Goal: Task Accomplishment & Management: Manage account settings

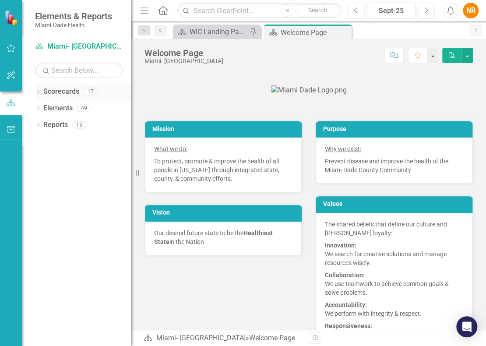
click at [37, 92] on icon "Dropdown" at bounding box center [38, 92] width 6 height 5
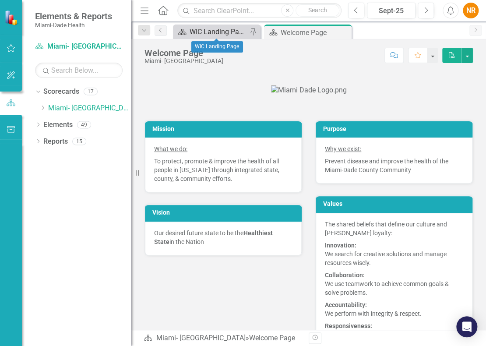
click at [220, 33] on div "WIC Landing Page" at bounding box center [219, 31] width 58 height 11
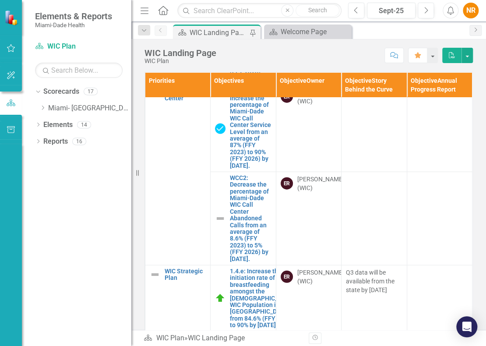
scroll to position [714, 0]
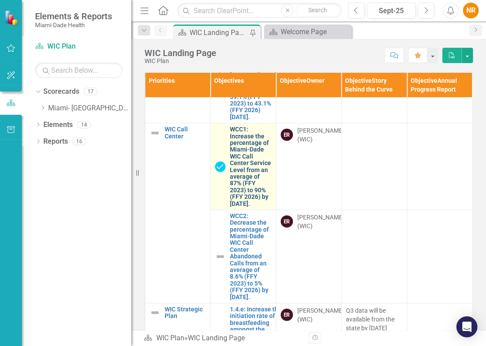
click at [240, 207] on link "WCC1: Increase the percentage of Miami-Dade WIC Call Center Service Level from …" at bounding box center [250, 166] width 41 height 81
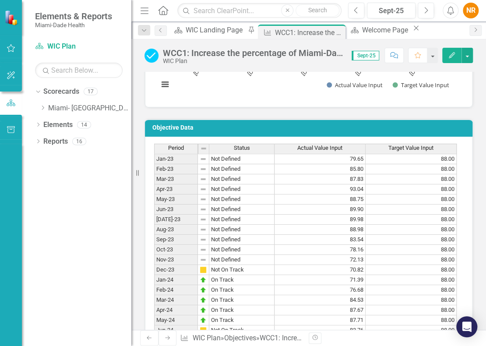
scroll to position [877, 0]
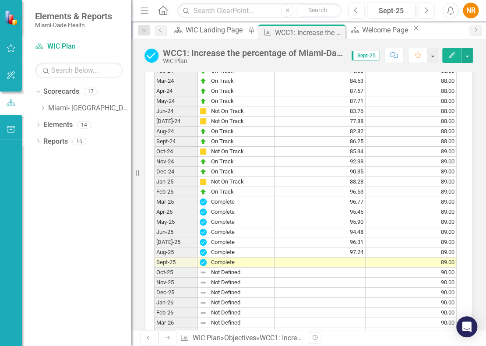
click at [296, 268] on td at bounding box center [320, 263] width 91 height 10
click at [296, 265] on textarea at bounding box center [320, 260] width 92 height 11
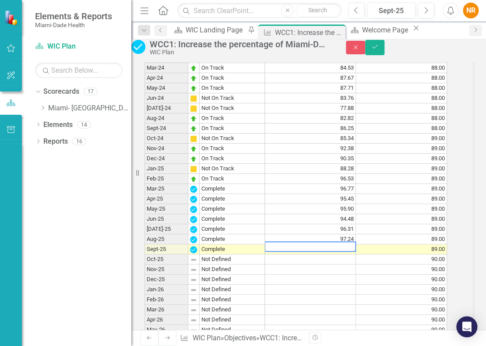
click at [296, 252] on textarea at bounding box center [311, 246] width 92 height 11
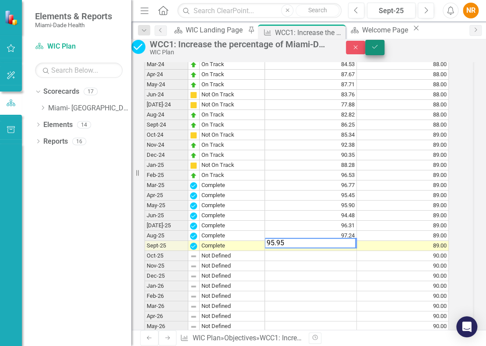
type textarea "95.95"
click at [379, 50] on icon "Save" at bounding box center [375, 47] width 8 height 6
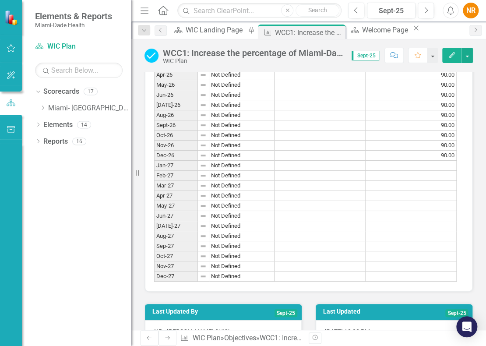
scroll to position [916, 0]
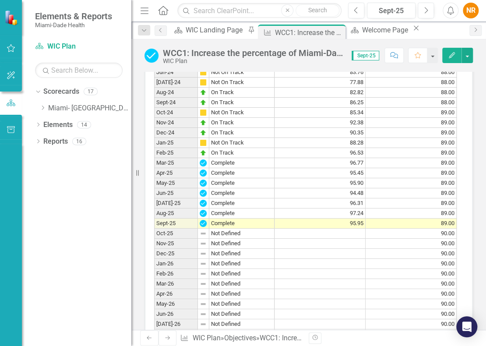
click at [75, 213] on div "Dropdown Scorecards 17 Dropdown [GEOGRAPHIC_DATA]- Dade County Dropdown Foundat…" at bounding box center [77, 216] width 110 height 262
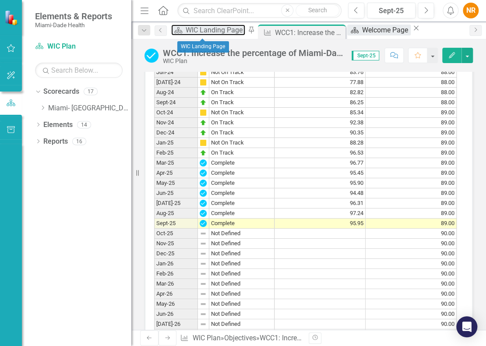
drag, startPoint x: 201, startPoint y: 35, endPoint x: 365, endPoint y: 35, distance: 163.5
click at [201, 35] on div "WIC Landing Page" at bounding box center [216, 30] width 60 height 11
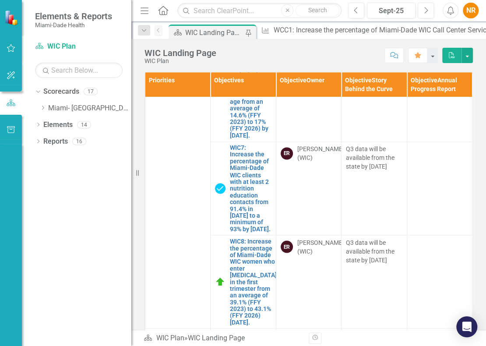
scroll to position [877, 0]
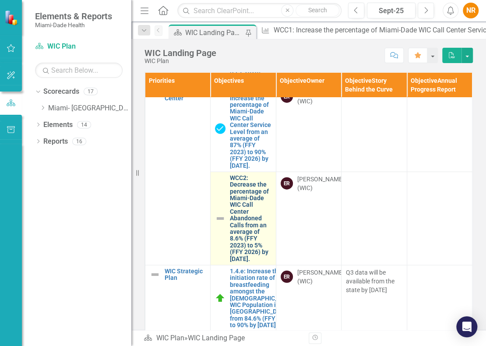
click at [254, 248] on link "WCC2: Decrease the percentage of Miami-Dade WIC Call Center Abandoned Calls fro…" at bounding box center [250, 219] width 41 height 88
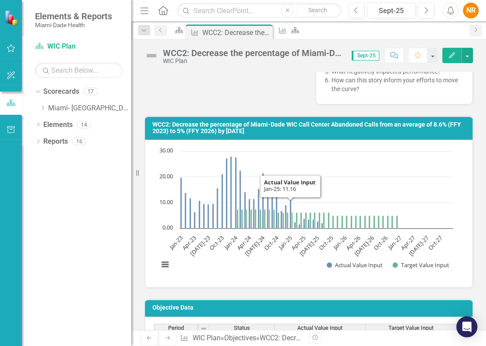
scroll to position [955, 0]
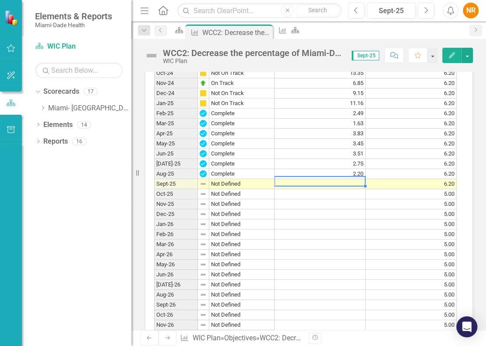
click at [322, 189] on td at bounding box center [320, 184] width 91 height 10
click at [340, 189] on td at bounding box center [320, 184] width 91 height 10
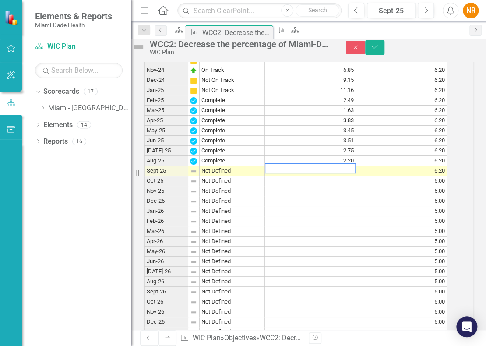
scroll to position [958, 0]
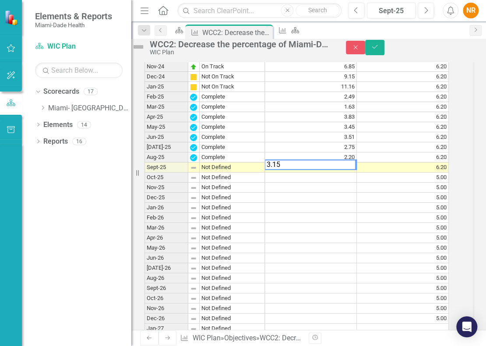
type textarea "3.15"
click at [357, 223] on td at bounding box center [311, 218] width 92 height 10
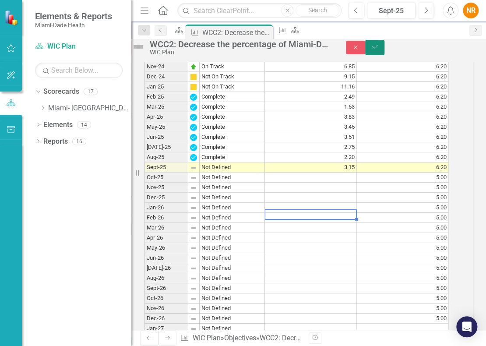
click at [379, 50] on icon "Save" at bounding box center [375, 47] width 8 height 6
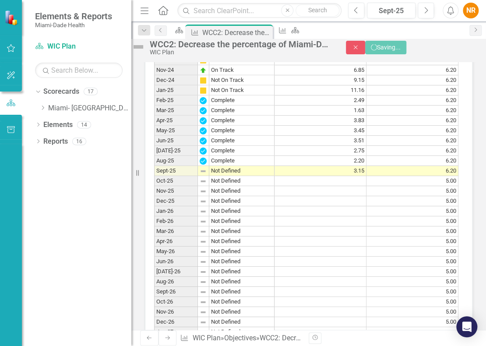
scroll to position [0, 0]
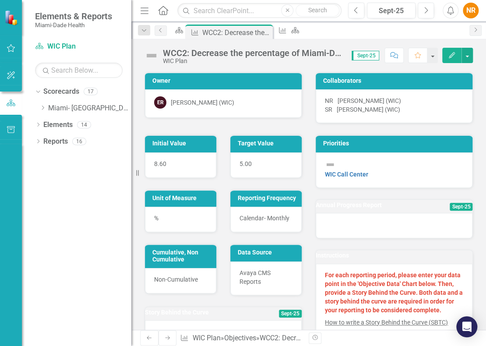
click at [169, 124] on div "Owner ER [PERSON_NAME] (WIC) Collaborators NR [PERSON_NAME] (WIC) SR [PERSON_NA…" at bounding box center [309, 92] width 342 height 63
